Goal: Information Seeking & Learning: Learn about a topic

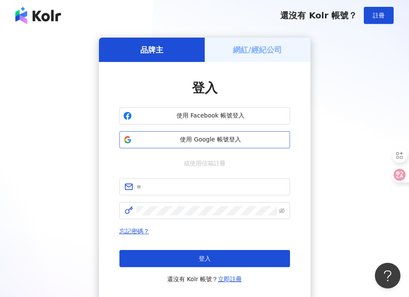
click at [217, 138] on span "使用 Google 帳號登入" at bounding box center [210, 139] width 151 height 9
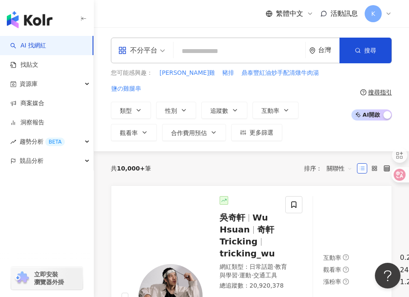
paste input "**********"
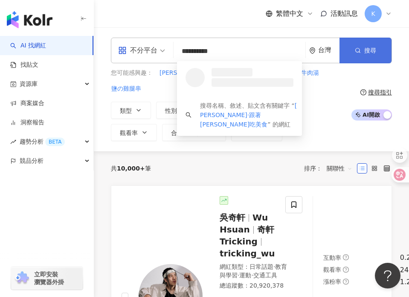
type input "**********"
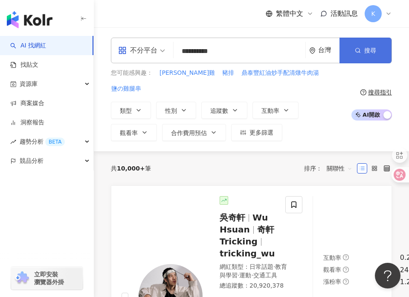
click at [384, 51] on button "搜尋" at bounding box center [366, 51] width 52 height 26
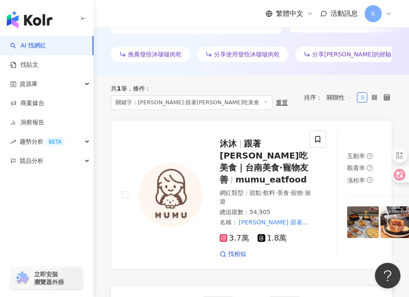
scroll to position [306, 0]
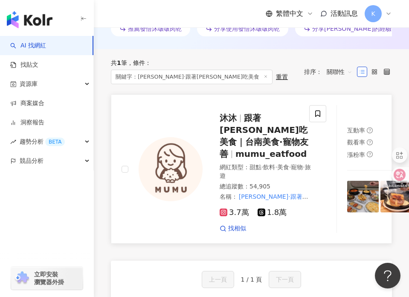
click at [243, 117] on span "沐沐" at bounding box center [232, 118] width 24 height 10
click at [392, 11] on div "繁體中文 活動訊息 K" at bounding box center [251, 13] width 315 height 27
click at [388, 13] on icon at bounding box center [388, 13] width 7 height 7
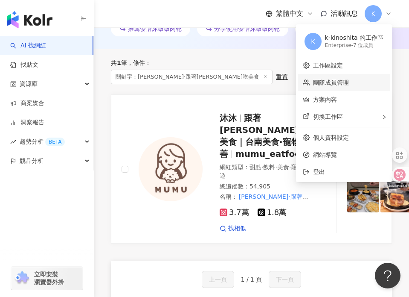
click at [328, 81] on link "團隊成員管理" at bounding box center [331, 82] width 36 height 7
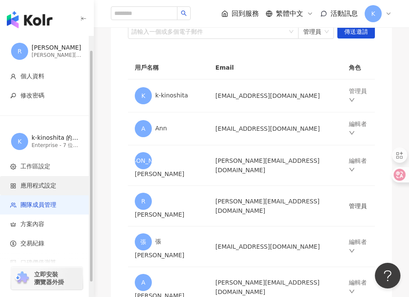
scroll to position [32, 0]
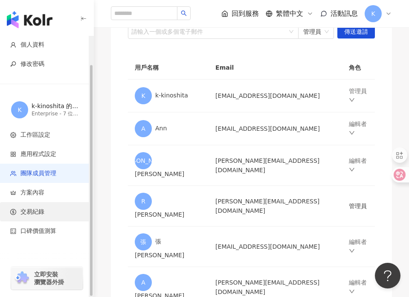
click at [51, 216] on li "交易紀錄" at bounding box center [46, 211] width 93 height 19
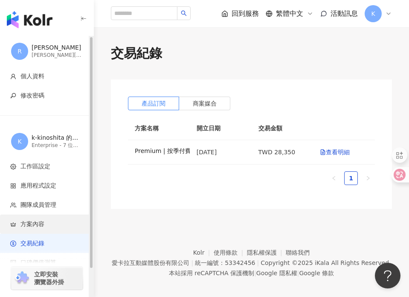
click at [54, 220] on span "方案內容" at bounding box center [48, 224] width 76 height 9
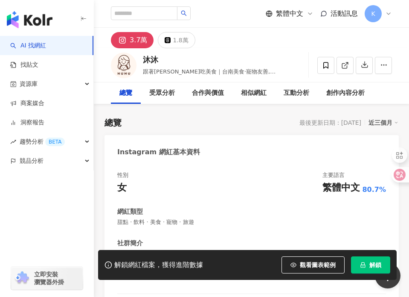
click at [261, 164] on div "性別 女 主要語言 繁體中文 80.7% 網紅類型 甜點 · 飲料 · 美食 · 寵物 · 旅遊 社群簡介 沐沐·跟著沐沐吃美食｜台南美食.嘉義美食.高雄美食…" at bounding box center [252, 255] width 294 height 184
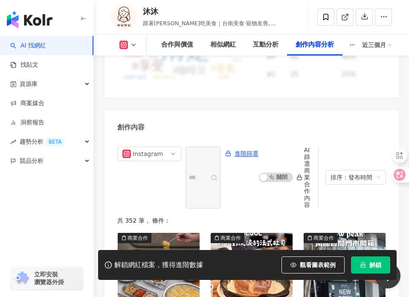
scroll to position [4040, 0]
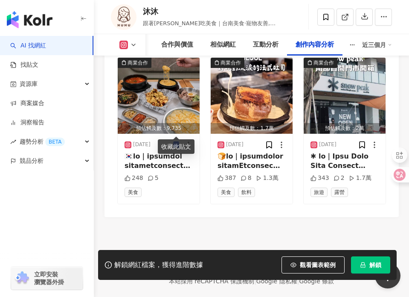
click at [364, 260] on button "解鎖" at bounding box center [370, 264] width 39 height 17
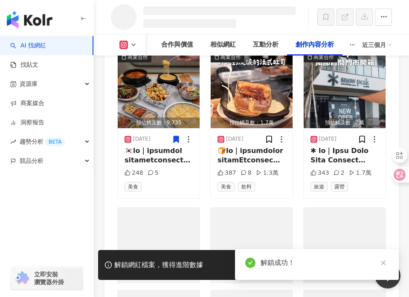
scroll to position [3192, 0]
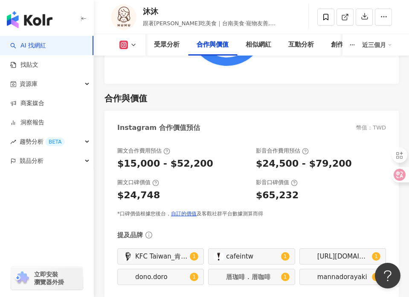
scroll to position [1795, 0]
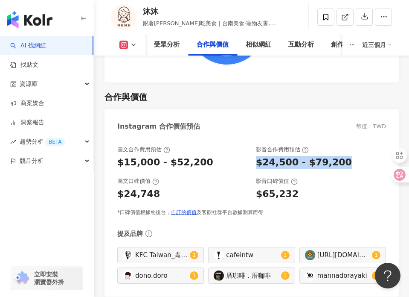
drag, startPoint x: 254, startPoint y: 151, endPoint x: 341, endPoint y: 150, distance: 87.0
click at [341, 150] on div "圖文合作費用預估 $15,000 - $52,200 影音合作費用預估 $24,500 - $79,200" at bounding box center [251, 156] width 269 height 23
copy div "$24,500 - $79,200"
click at [46, 41] on link "AI 找網紅" at bounding box center [28, 45] width 36 height 9
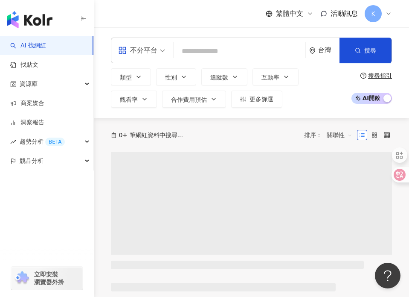
click at [195, 47] on input "search" at bounding box center [239, 51] width 125 height 16
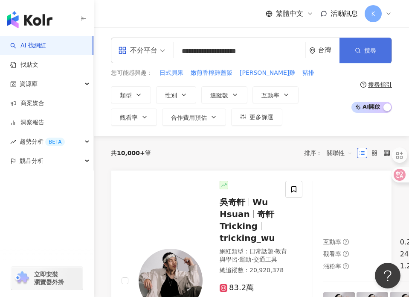
click at [353, 55] on button "搜尋" at bounding box center [366, 51] width 52 height 26
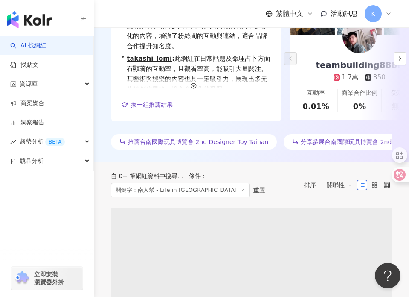
scroll to position [248, 0]
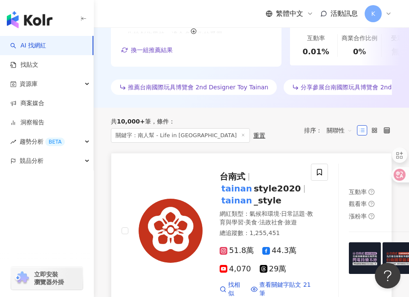
click at [178, 208] on img at bounding box center [171, 230] width 64 height 64
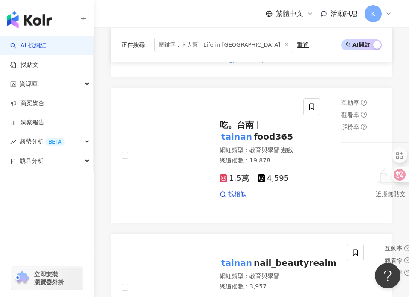
scroll to position [638, 0]
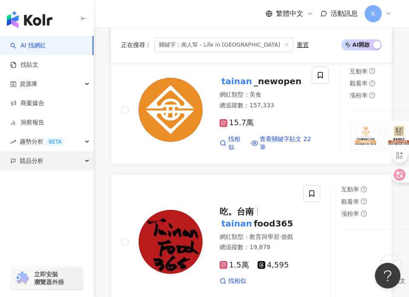
drag, startPoint x: 294, startPoint y: 157, endPoint x: 3, endPoint y: 153, distance: 291.8
click at [188, 44] on span "關鍵字：南人幫 - Life in Tainan" at bounding box center [223, 45] width 139 height 15
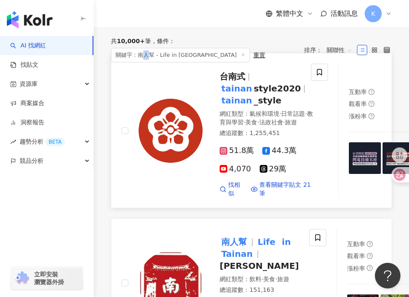
scroll to position [0, 0]
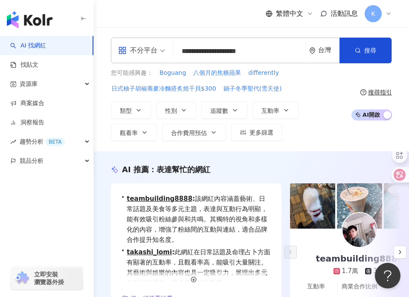
click at [241, 52] on input "**********" at bounding box center [239, 51] width 125 height 16
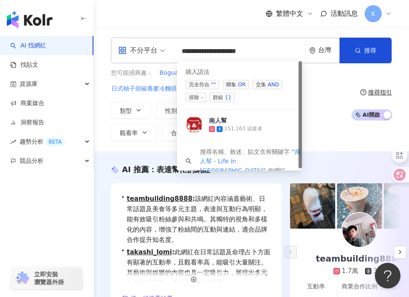
click at [241, 52] on input "**********" at bounding box center [239, 51] width 125 height 16
paste input "search"
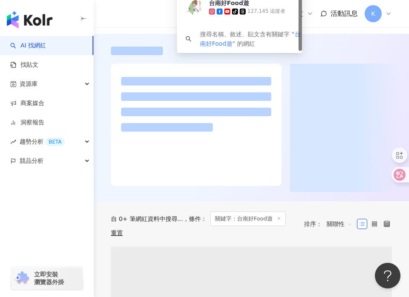
scroll to position [135, 0]
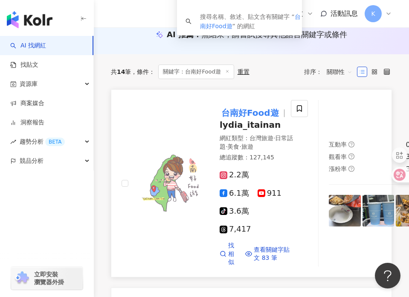
type input "********"
click at [258, 110] on mark "台南好Food遊" at bounding box center [250, 113] width 61 height 14
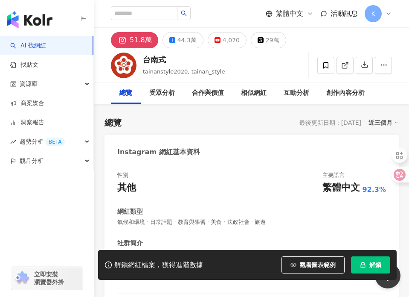
click at [372, 258] on button "解鎖" at bounding box center [370, 264] width 39 height 17
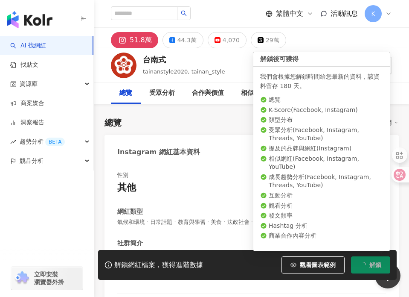
click at [372, 262] on span "解鎖" at bounding box center [375, 264] width 12 height 7
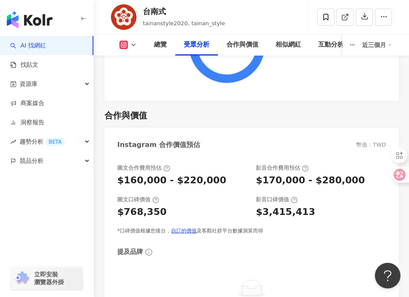
scroll to position [1776, 0]
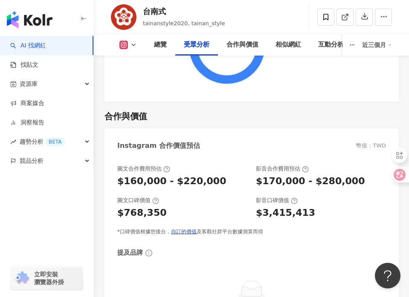
click at [313, 174] on div "$170,000 - $280,000" at bounding box center [310, 180] width 109 height 13
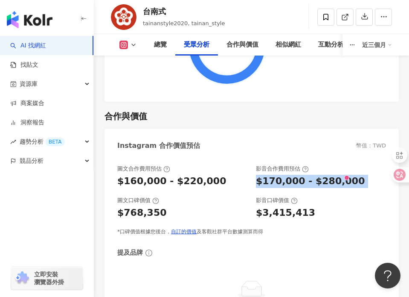
copy div "$170,000 - $280,000"
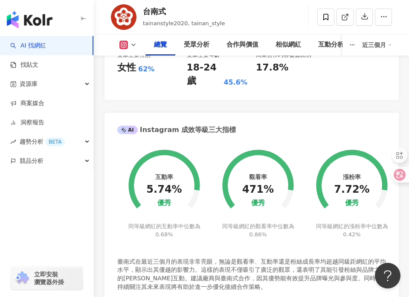
scroll to position [404, 0]
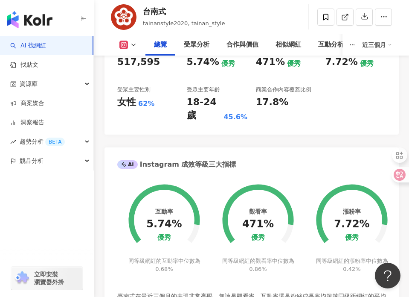
click at [140, 35] on div "總覽 受眾分析 合作與價值 相似網紅 互動分析 創作內容分析 近三個月" at bounding box center [251, 44] width 281 height 21
click at [127, 49] on div "總覽 受眾分析 合作與價值 相似網紅 互動分析 創作內容分析 近三個月" at bounding box center [251, 44] width 281 height 21
click at [130, 44] on icon at bounding box center [133, 44] width 7 height 7
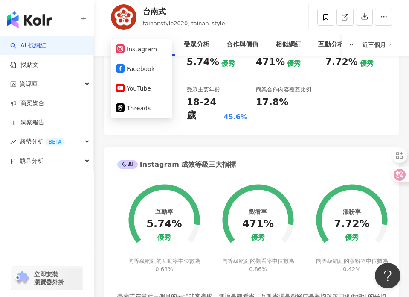
scroll to position [0, 0]
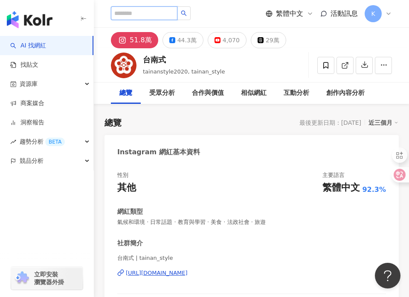
click at [150, 9] on input "search" at bounding box center [144, 13] width 67 height 14
paste input "**********"
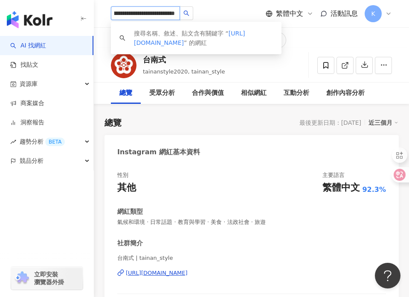
type input "**********"
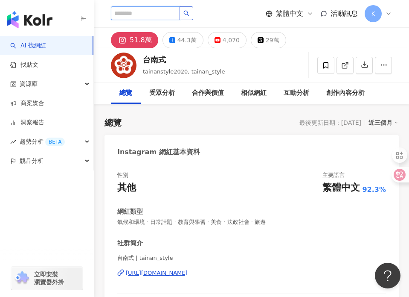
paste input "*********"
type input "*********"
click at [188, 15] on icon "search" at bounding box center [186, 13] width 6 height 6
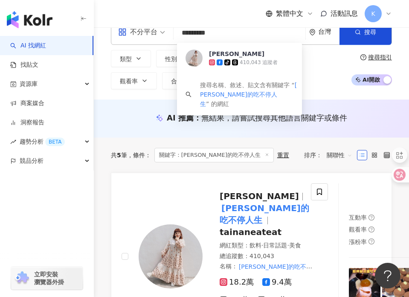
scroll to position [27, 0]
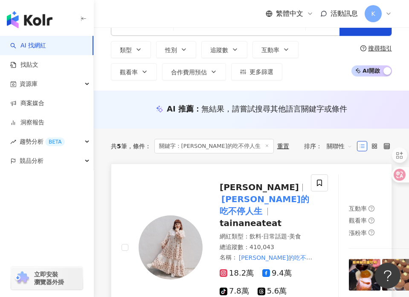
click at [251, 189] on span "愛麗絲" at bounding box center [263, 187] width 87 height 10
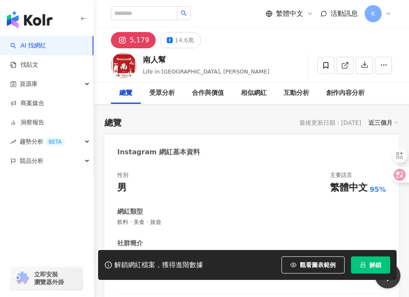
scroll to position [169, 0]
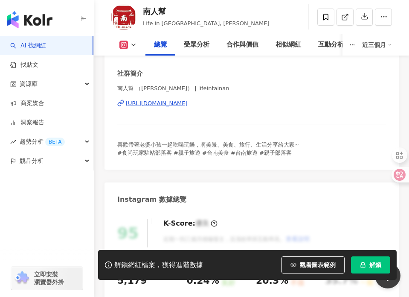
click at [364, 258] on button "解鎖" at bounding box center [370, 264] width 39 height 17
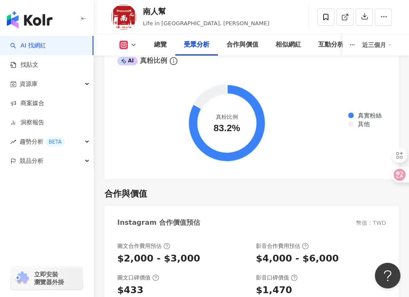
scroll to position [1788, 0]
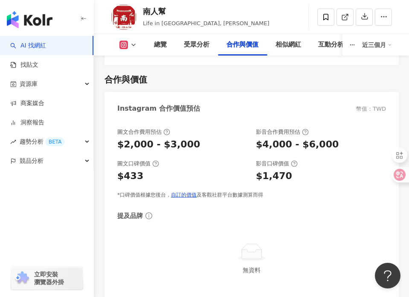
click at [128, 49] on button at bounding box center [128, 45] width 35 height 9
click at [139, 76] on button "Facebook" at bounding box center [141, 80] width 51 height 12
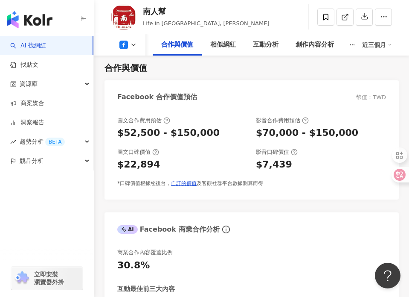
scroll to position [1335, 0]
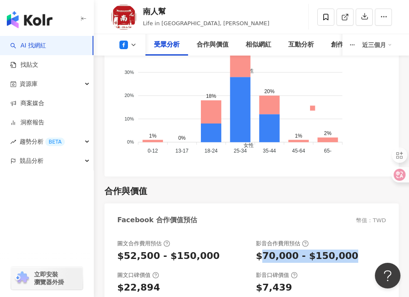
drag, startPoint x: 262, startPoint y: 242, endPoint x: 346, endPoint y: 241, distance: 83.6
click at [346, 249] on div "$70,000 - $150,000" at bounding box center [321, 255] width 130 height 13
copy div "70,000 - $150,000"
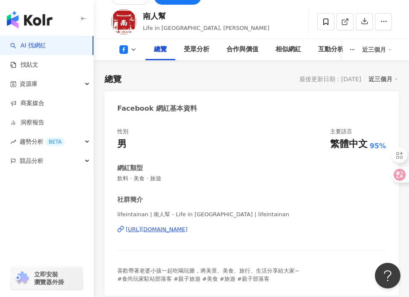
scroll to position [0, 0]
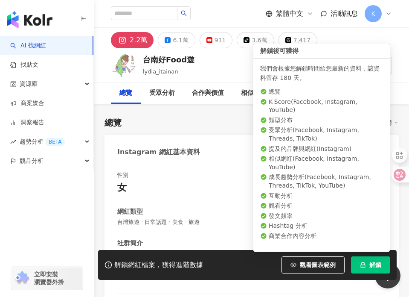
click at [370, 262] on span "解鎖" at bounding box center [375, 264] width 12 height 7
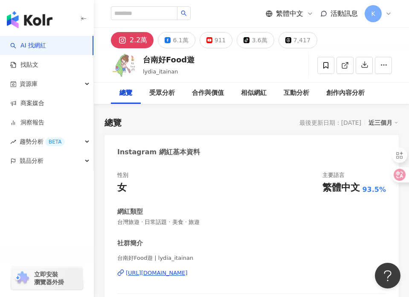
click at [273, 153] on div "Instagram 網紅基本資料" at bounding box center [252, 149] width 294 height 28
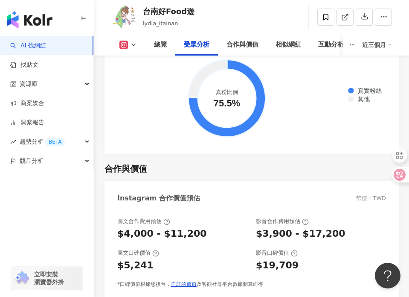
scroll to position [1696, 0]
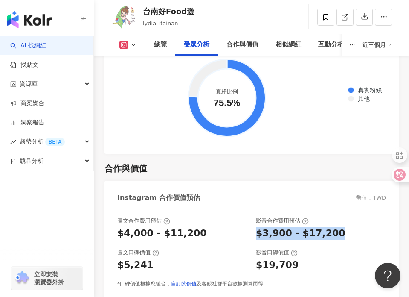
drag, startPoint x: 257, startPoint y: 222, endPoint x: 333, endPoint y: 219, distance: 76.4
click at [333, 227] on div "$3,900 - $17,200" at bounding box center [321, 233] width 130 height 13
copy div "$3,900 - $17,200"
click at [128, 46] on icon at bounding box center [123, 45] width 9 height 9
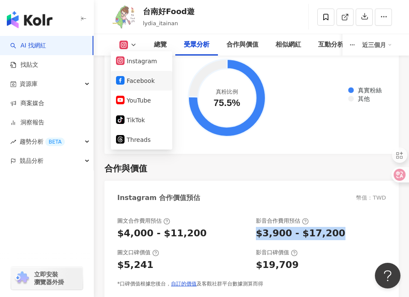
click at [140, 76] on button "Facebook" at bounding box center [141, 81] width 51 height 12
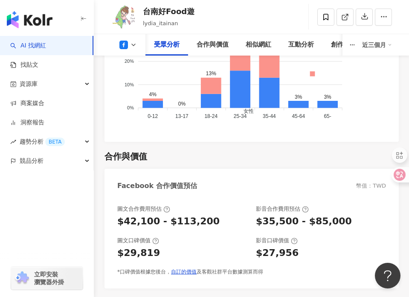
scroll to position [1398, 0]
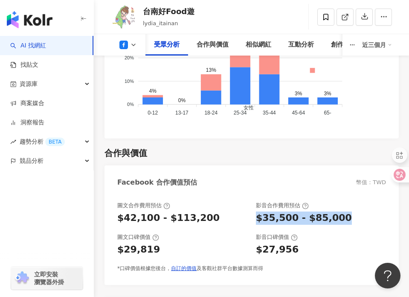
drag, startPoint x: 254, startPoint y: 206, endPoint x: 347, endPoint y: 204, distance: 93.5
click at [347, 204] on div "圖文合作費用預估 $42,100 - $113,200 影音合作費用預估 $35,500 - $85,000" at bounding box center [251, 212] width 269 height 23
copy div "$35,500 - $85,000"
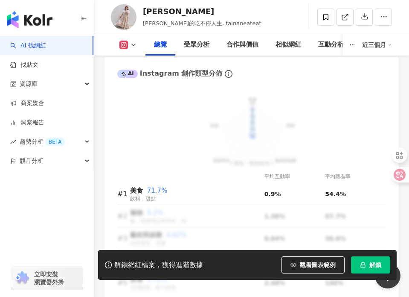
scroll to position [906, 0]
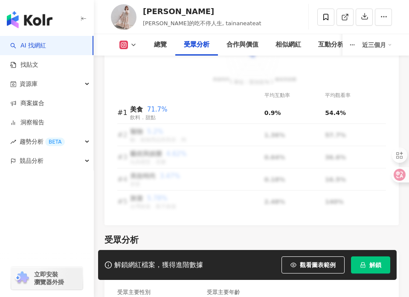
click at [41, 50] on link "AI 找網紅" at bounding box center [28, 45] width 36 height 9
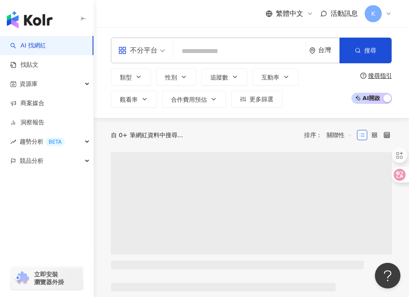
click at [196, 52] on input "search" at bounding box center [239, 51] width 125 height 16
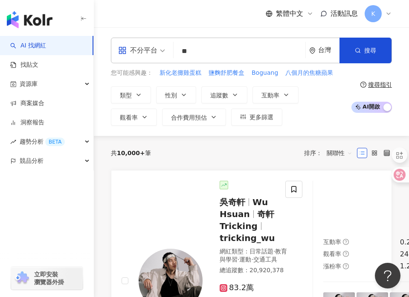
type input "*"
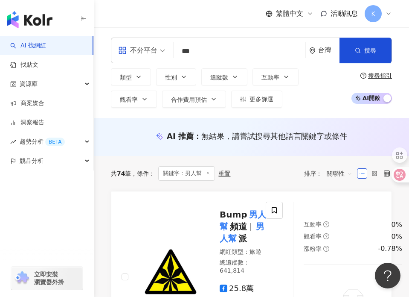
click at [189, 48] on input "***" at bounding box center [239, 51] width 125 height 16
type input "***"
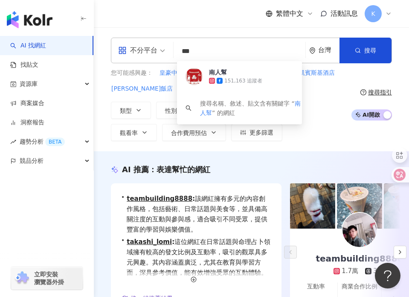
click at [277, 164] on div "AI 推薦 ： 表達幫忙的網紅" at bounding box center [251, 169] width 281 height 11
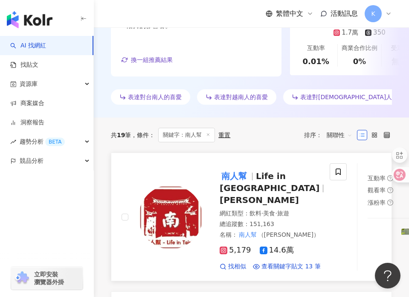
scroll to position [253, 0]
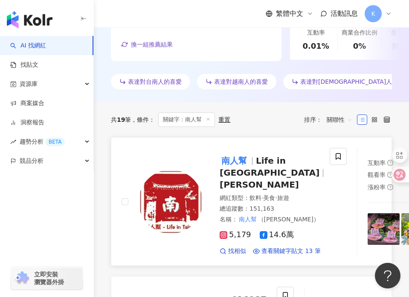
click at [240, 171] on span "Life in Tainan" at bounding box center [270, 166] width 100 height 22
